Goal: Task Accomplishment & Management: Manage account settings

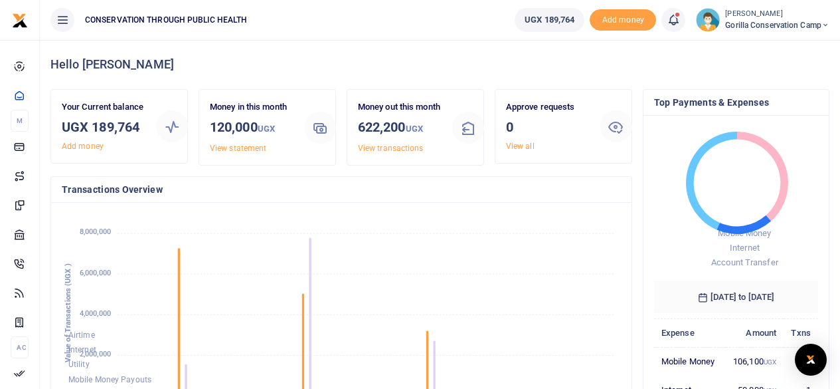
click at [788, 23] on span "Gorilla Conservation Camp" at bounding box center [777, 25] width 104 height 12
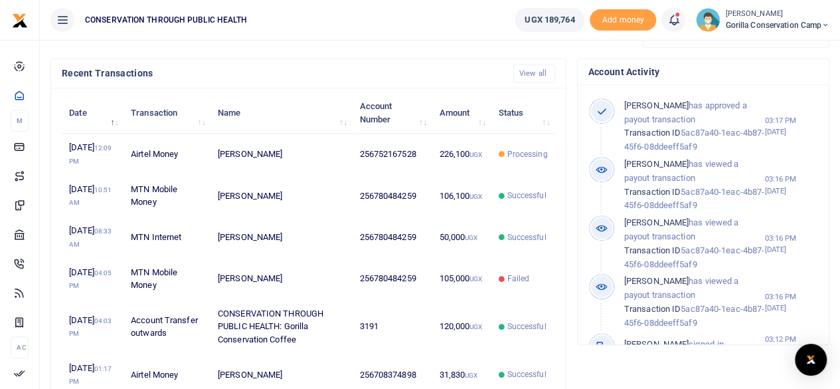
scroll to position [186, 154]
click at [771, 50] on link "Switch accounts" at bounding box center [779, 48] width 105 height 19
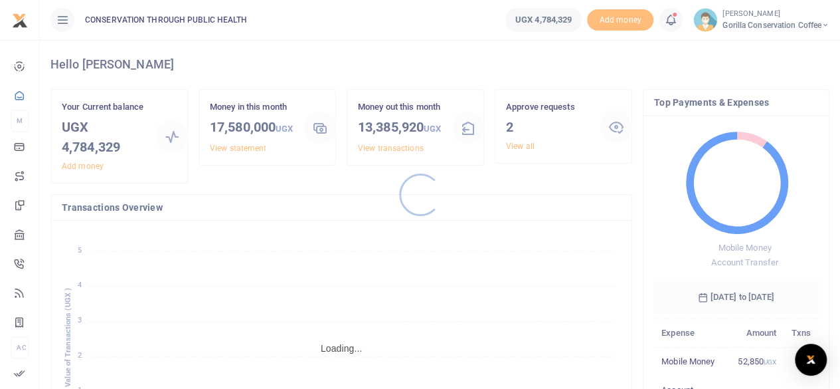
scroll to position [11, 11]
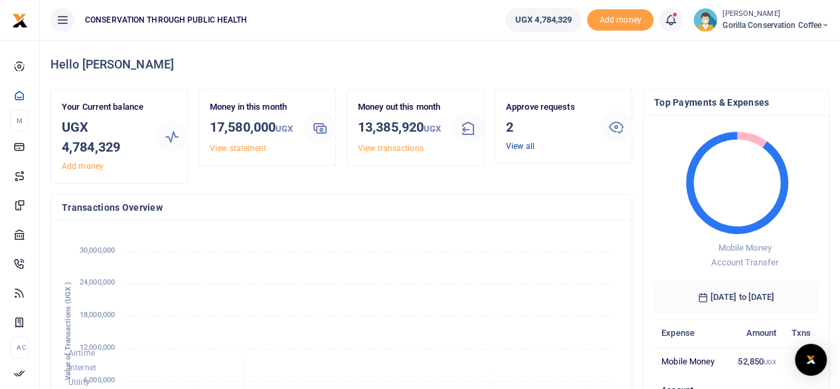
click at [524, 146] on link "View all" at bounding box center [520, 146] width 29 height 9
click at [516, 143] on link "View all" at bounding box center [520, 146] width 29 height 9
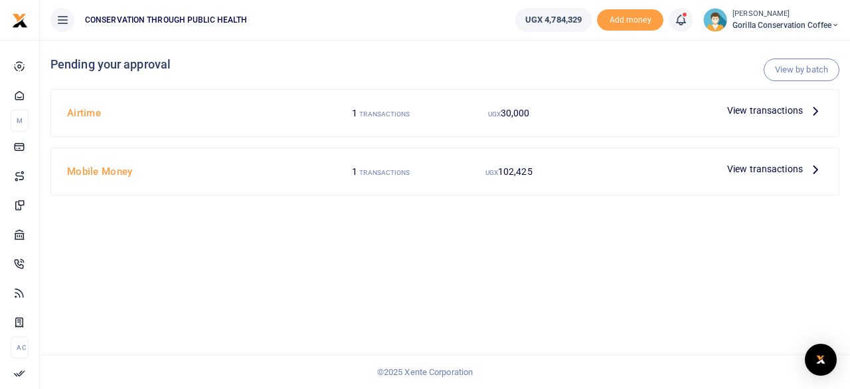
click at [813, 168] on icon at bounding box center [816, 168] width 15 height 15
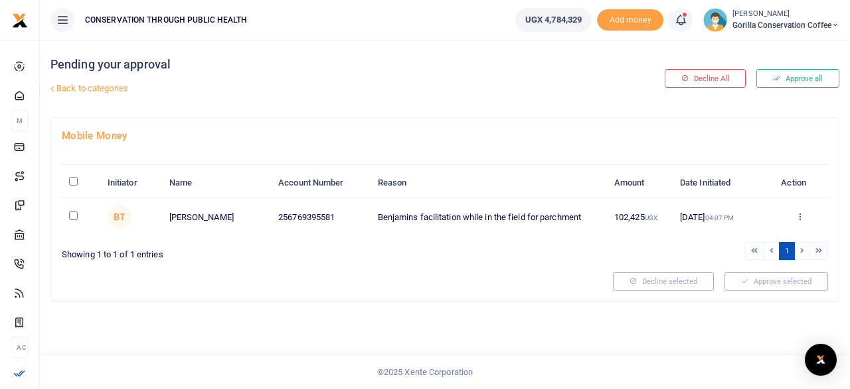
click at [799, 215] on icon at bounding box center [800, 215] width 9 height 9
click at [744, 231] on link "Approve" at bounding box center [752, 238] width 105 height 19
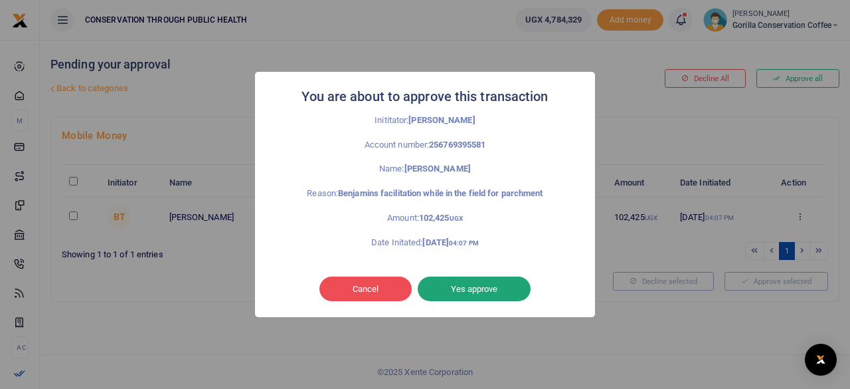
click at [500, 282] on button "Yes approve" at bounding box center [474, 288] width 113 height 25
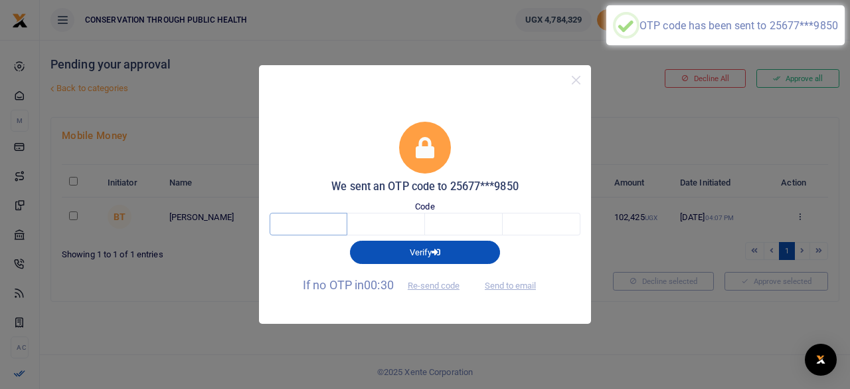
click at [308, 223] on input "text" at bounding box center [309, 224] width 78 height 23
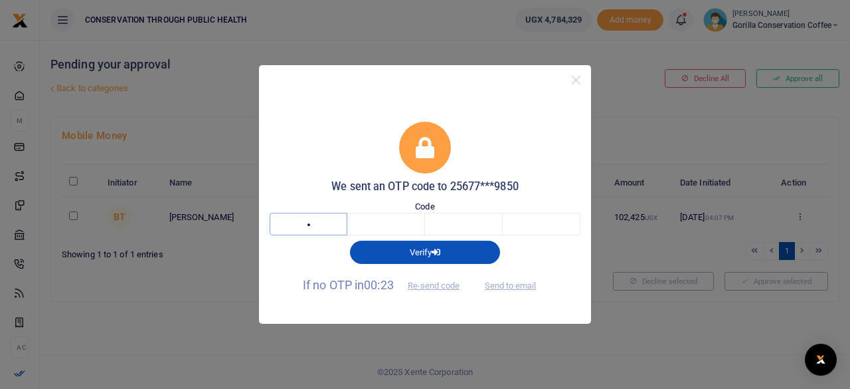
type input "9"
type input "4"
type input "0"
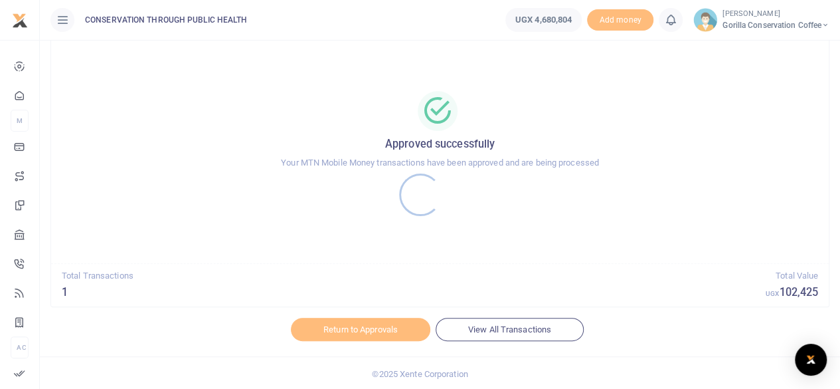
scroll to position [68, 0]
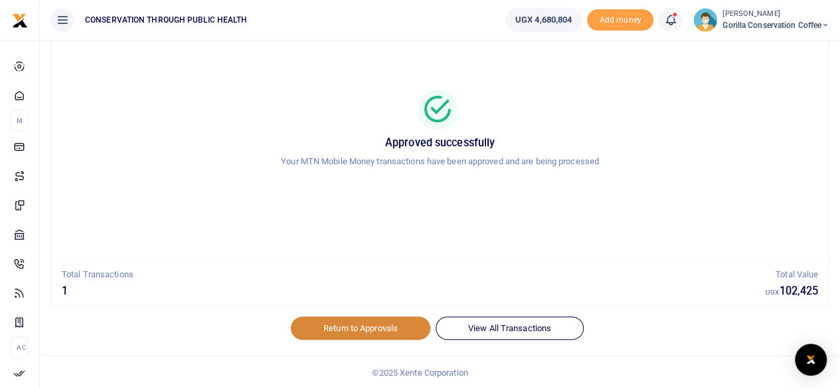
click at [380, 325] on link "Return to Approvals" at bounding box center [361, 327] width 140 height 23
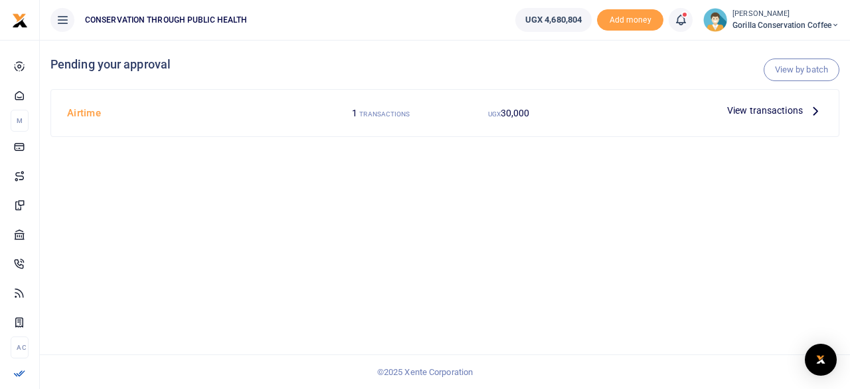
click at [814, 110] on icon at bounding box center [816, 110] width 15 height 15
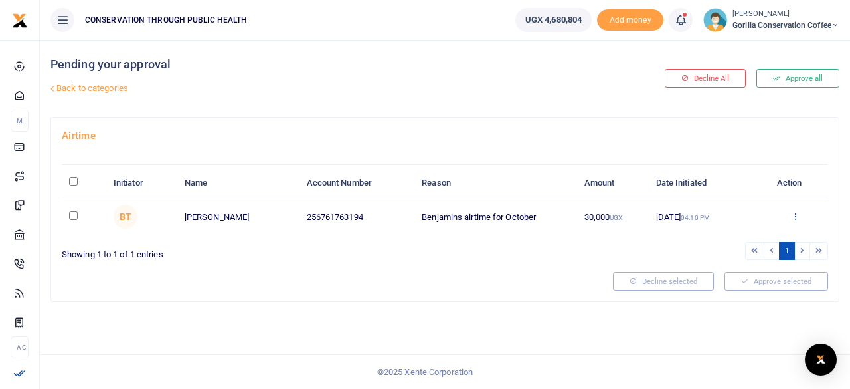
click at [796, 213] on icon at bounding box center [795, 215] width 9 height 9
click at [730, 227] on div "Approve Decline Details" at bounding box center [747, 268] width 106 height 90
click at [796, 216] on icon at bounding box center [795, 215] width 9 height 9
click at [755, 233] on link "Approve" at bounding box center [747, 238] width 105 height 19
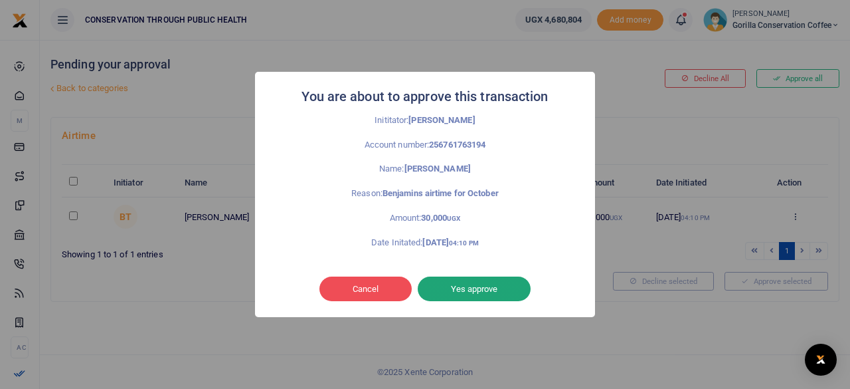
click at [462, 282] on button "Yes approve" at bounding box center [474, 288] width 113 height 25
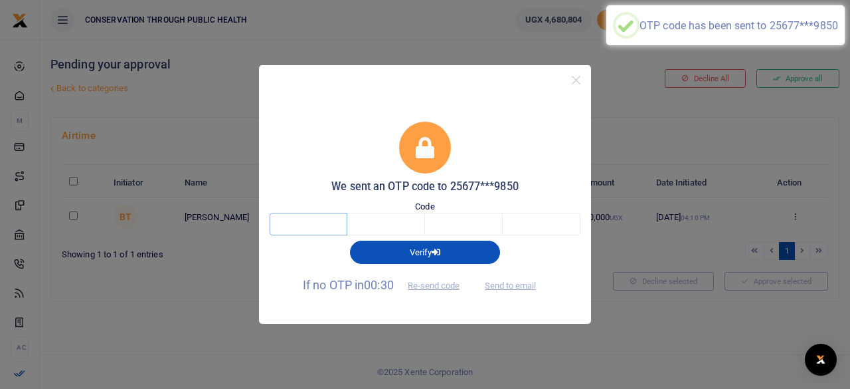
click at [322, 225] on input "text" at bounding box center [309, 224] width 78 height 23
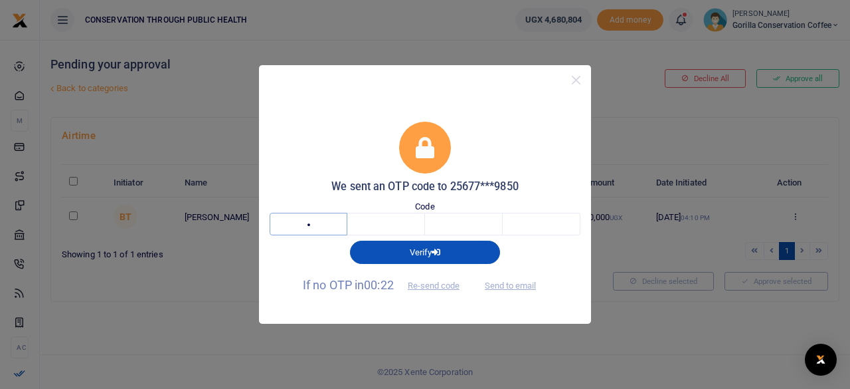
type input "8"
type input "9"
type input "6"
type input "4"
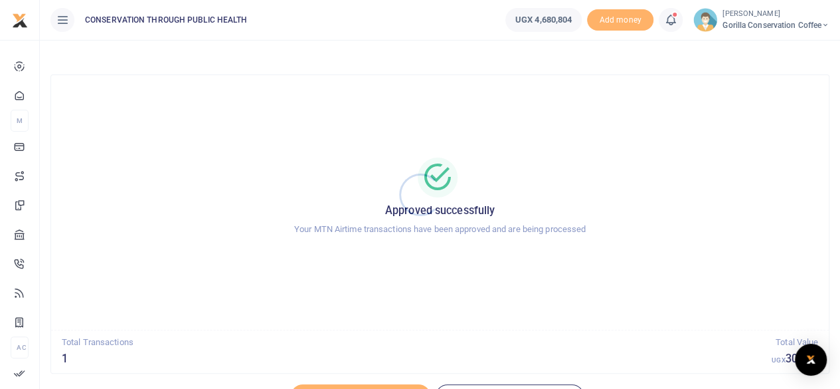
click at [737, 18] on div at bounding box center [420, 194] width 840 height 389
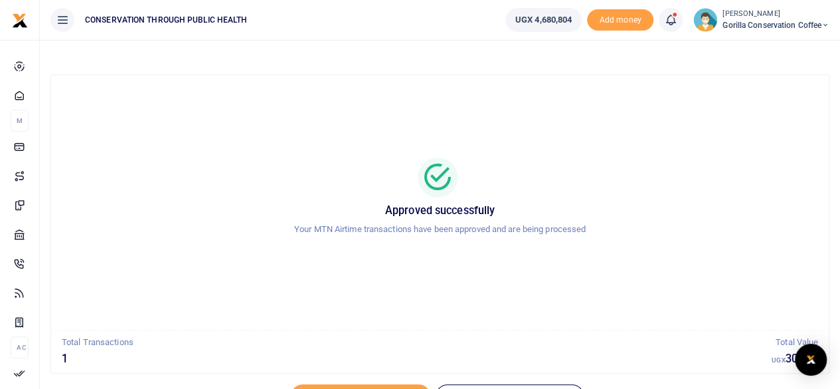
click at [736, 27] on span "Gorilla Conservation Coffee" at bounding box center [776, 25] width 107 height 12
click at [758, 47] on link "Switch accounts" at bounding box center [779, 48] width 105 height 19
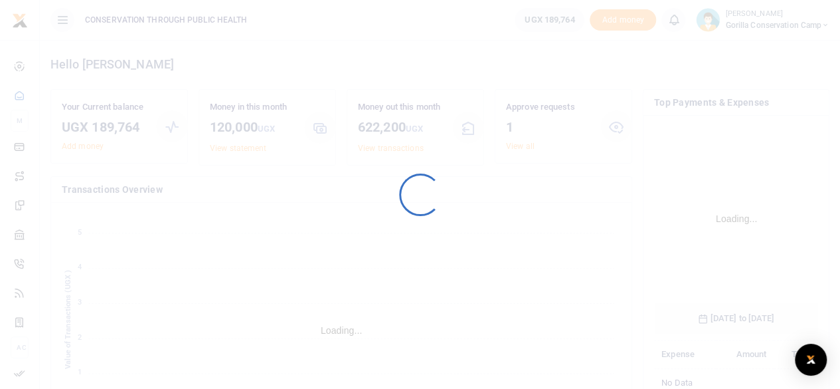
scroll to position [208, 154]
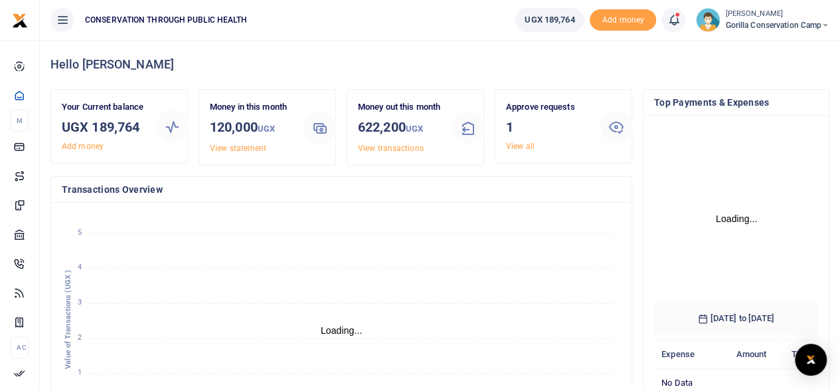
click at [526, 144] on link "View all" at bounding box center [520, 146] width 29 height 9
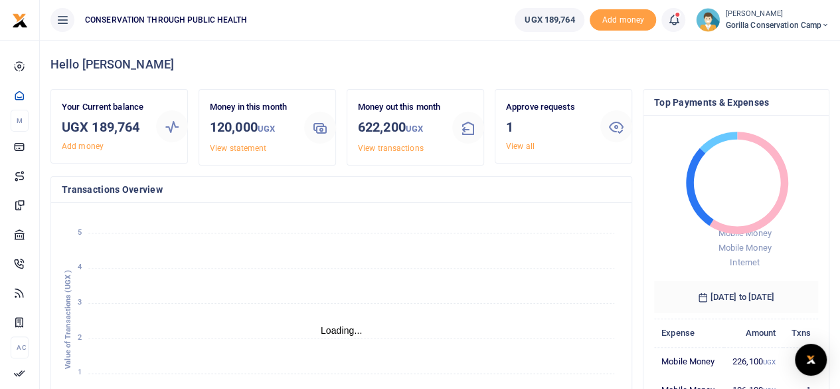
scroll to position [11, 11]
click at [526, 144] on link "View all" at bounding box center [520, 146] width 29 height 9
click at [517, 145] on link "View all" at bounding box center [520, 146] width 29 height 9
click at [520, 143] on link "View all" at bounding box center [520, 146] width 29 height 9
